Goal: Transaction & Acquisition: Purchase product/service

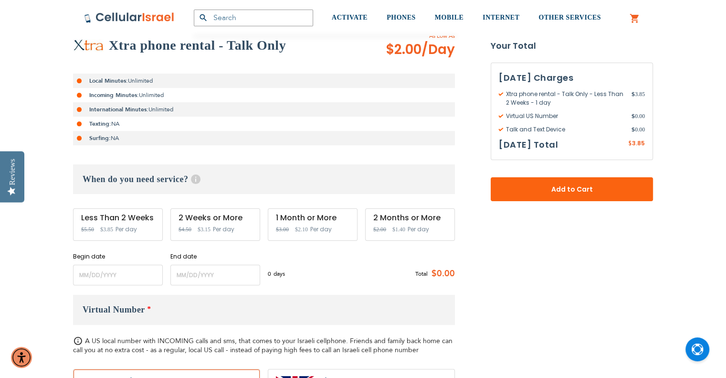
scroll to position [239, 0]
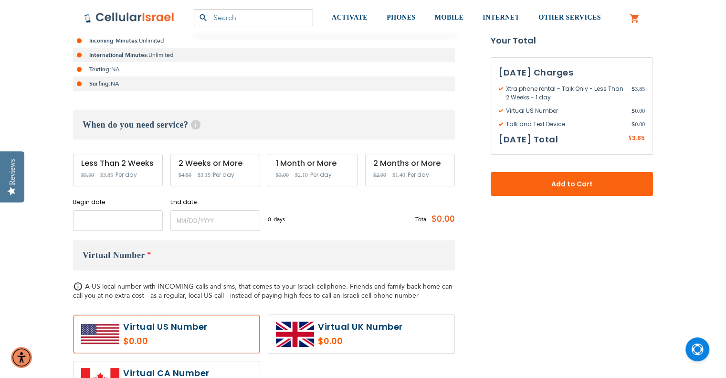
click at [124, 217] on input "name" at bounding box center [118, 220] width 90 height 21
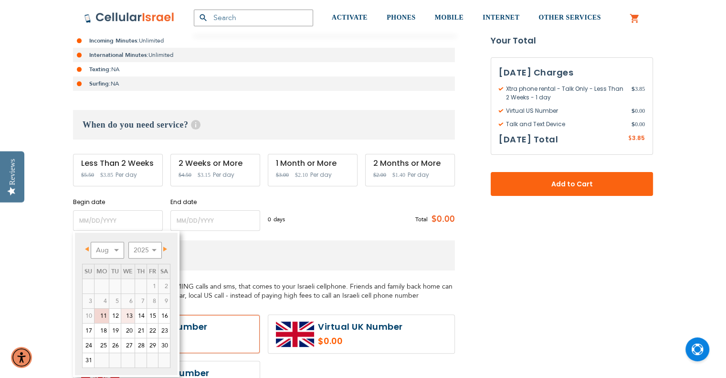
click at [130, 316] on link "13" at bounding box center [127, 315] width 13 height 14
type input "[DATE]"
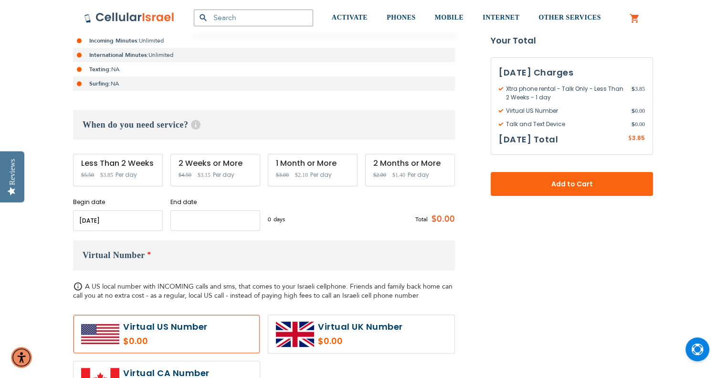
click at [236, 219] on input "name" at bounding box center [215, 220] width 90 height 21
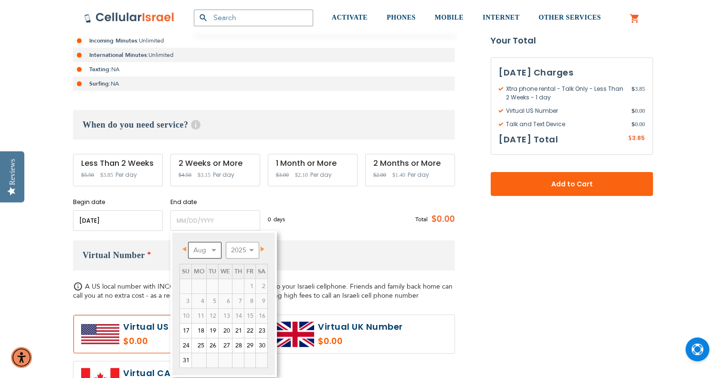
click at [216, 250] on select "Aug Sep Oct Nov Dec" at bounding box center [204, 250] width 33 height 17
click at [212, 348] on link "30" at bounding box center [212, 345] width 11 height 14
type input "[DATE]"
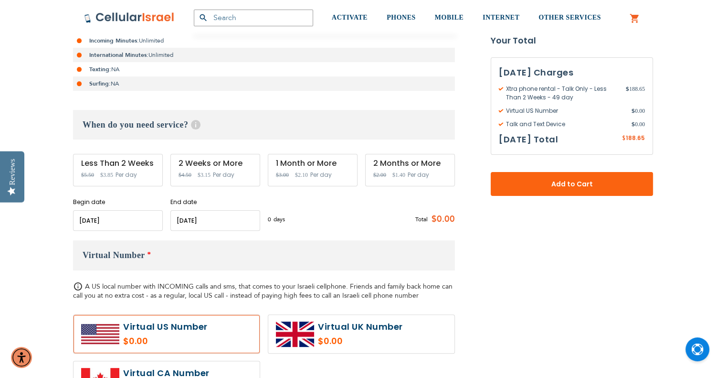
click at [324, 219] on div "0 days $3.85 per day Total $0.00" at bounding box center [361, 218] width 187 height 23
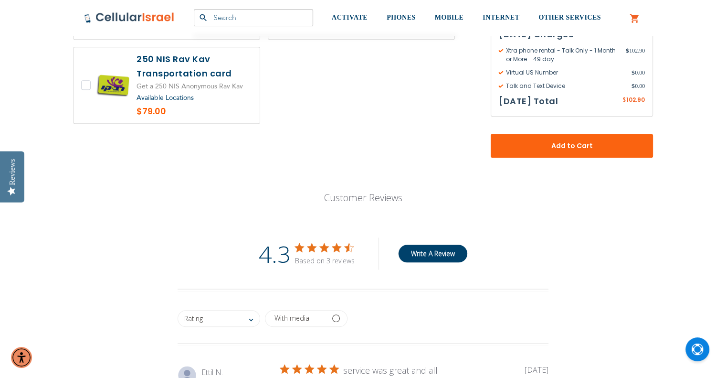
scroll to position [859, 0]
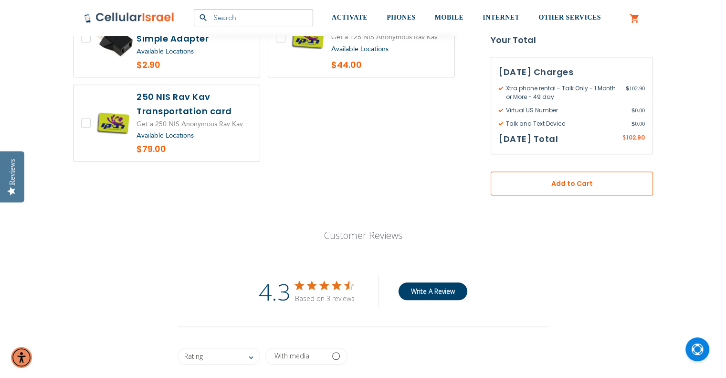
click at [570, 185] on button "Add to Cart" at bounding box center [572, 183] width 162 height 24
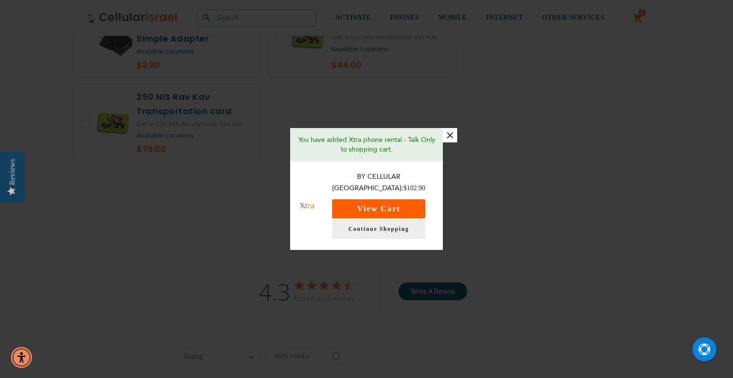
click at [405, 202] on button "View Cart" at bounding box center [378, 208] width 93 height 19
